Goal: Information Seeking & Learning: Check status

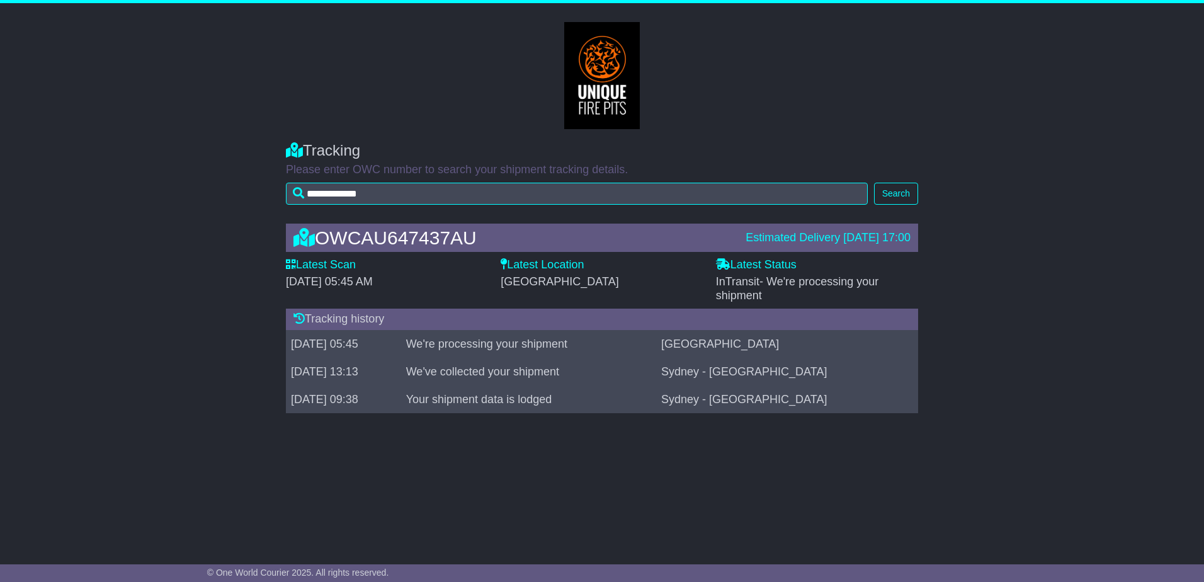
drag, startPoint x: 1156, startPoint y: 234, endPoint x: 1161, endPoint y: 246, distance: 13.0
click at [1163, 246] on div "OWCAU647437AU Estimated Delivery [DATE] 17:00 Latest Scan [DATE] 05:45 AM Lates…" at bounding box center [602, 321] width 1204 height 221
click at [887, 194] on button "Search" at bounding box center [896, 194] width 44 height 22
